Goal: Information Seeking & Learning: Learn about a topic

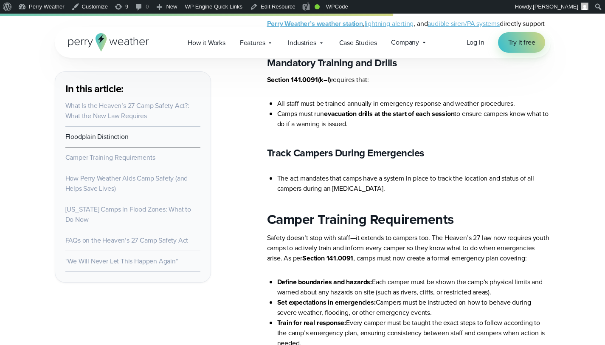
scroll to position [1593, 0]
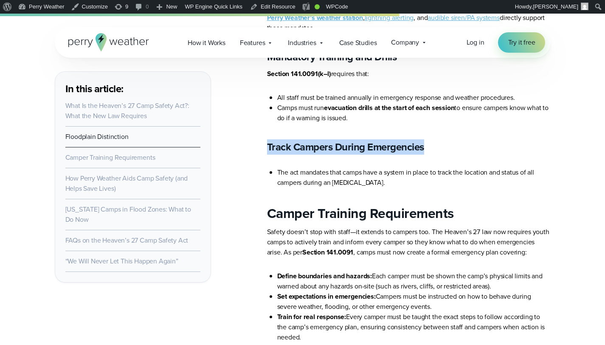
drag, startPoint x: 265, startPoint y: 110, endPoint x: 437, endPoint y: 109, distance: 171.6
copy strong "Track Campers During Emergencies"
click at [438, 167] on li "The act mandates that camps have a system in place to track the location and st…" at bounding box center [414, 177] width 274 height 20
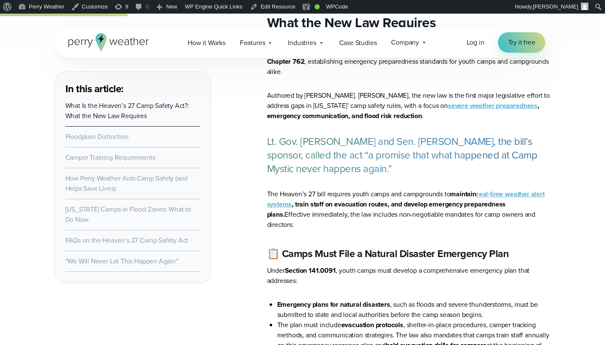
scroll to position [523, 0]
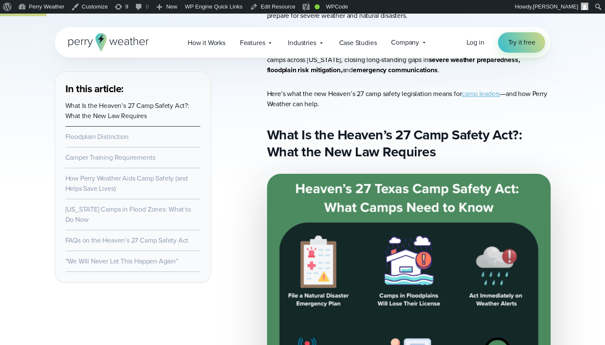
scroll to position [512, 0]
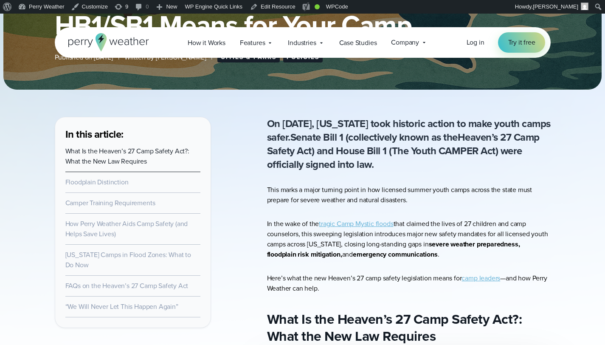
scroll to position [260, 0]
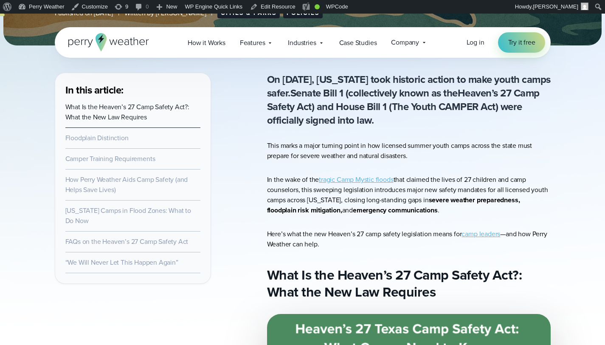
scroll to position [261, 0]
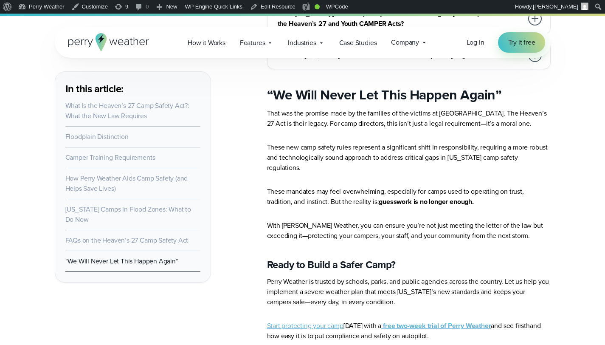
scroll to position [3740, 0]
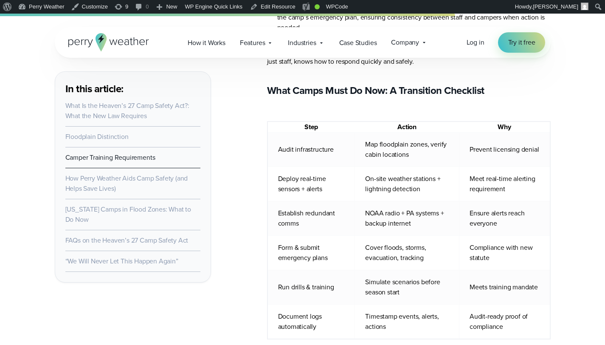
scroll to position [2338, 0]
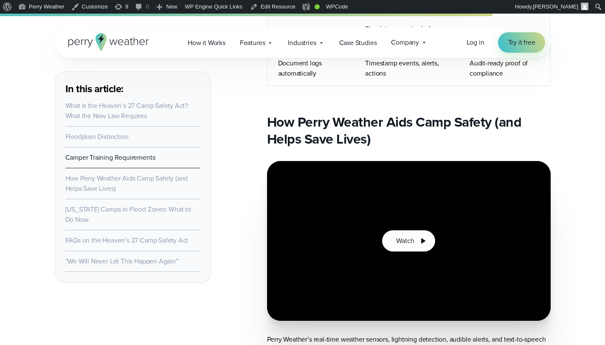
drag, startPoint x: 223, startPoint y: 153, endPoint x: 212, endPoint y: 149, distance: 11.2
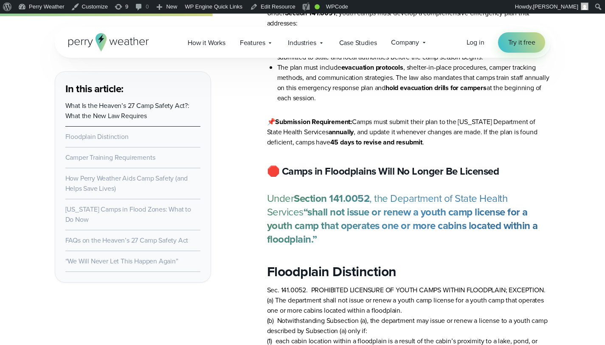
scroll to position [1071, 0]
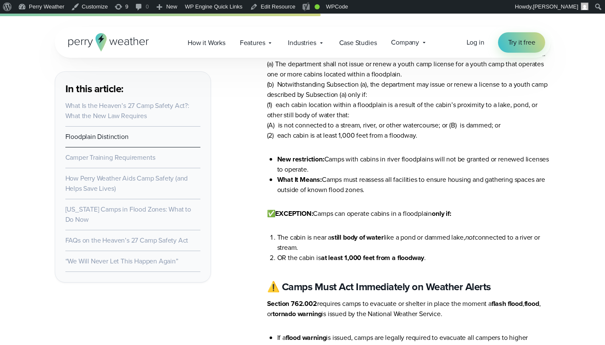
scroll to position [1511, 0]
